Goal: Information Seeking & Learning: Learn about a topic

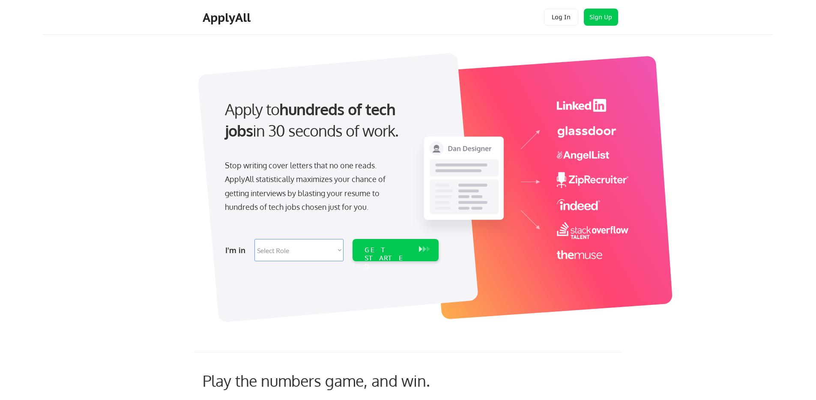
click at [307, 259] on select "Select Role Software Engineering Product Management Customer Success Sales UI/U…" at bounding box center [299, 250] width 89 height 22
select select ""marketing___comms""
click at [255, 239] on select "Select Role Software Engineering Product Management Customer Success Sales UI/U…" at bounding box center [299, 250] width 89 height 22
select select ""marketing___comms""
click at [375, 258] on div "GET STARTED" at bounding box center [387, 250] width 54 height 22
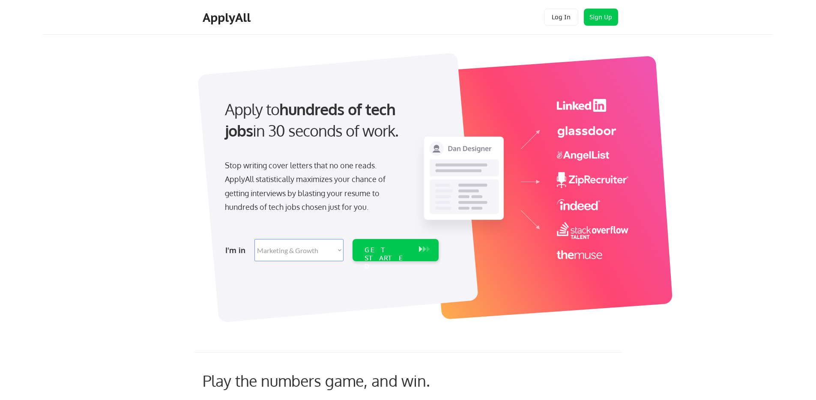
select select ""marketing___comms""
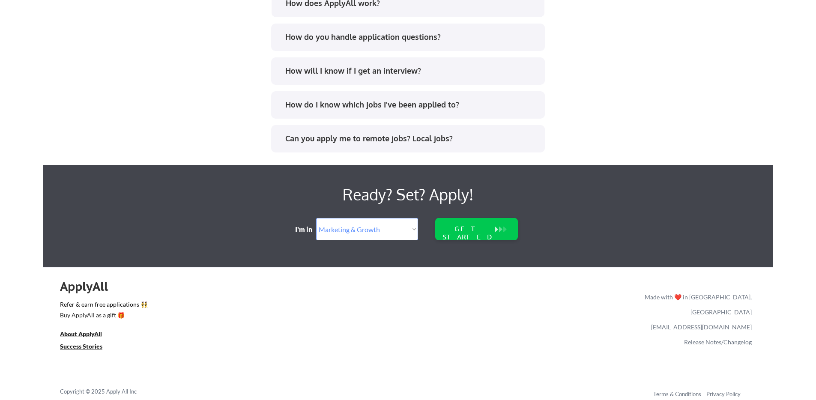
scroll to position [1742, 0]
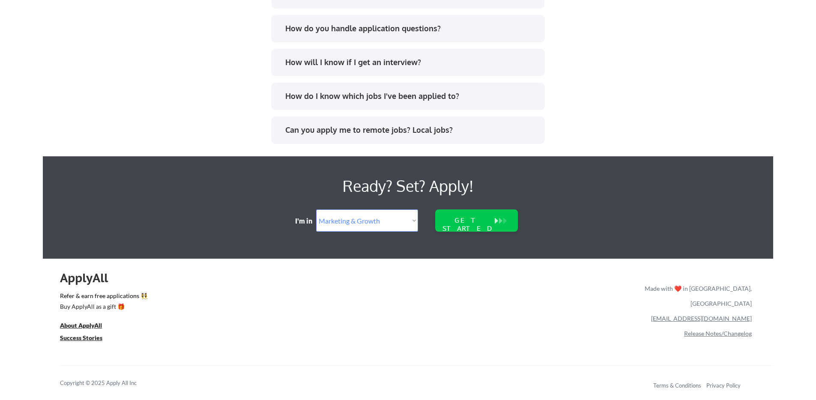
click at [144, 66] on div "Popular Questions Why use ApplyAll vs. applying on my own? How does ApplyAll wo…" at bounding box center [408, 36] width 731 height 284
